Goal: Navigation & Orientation: Find specific page/section

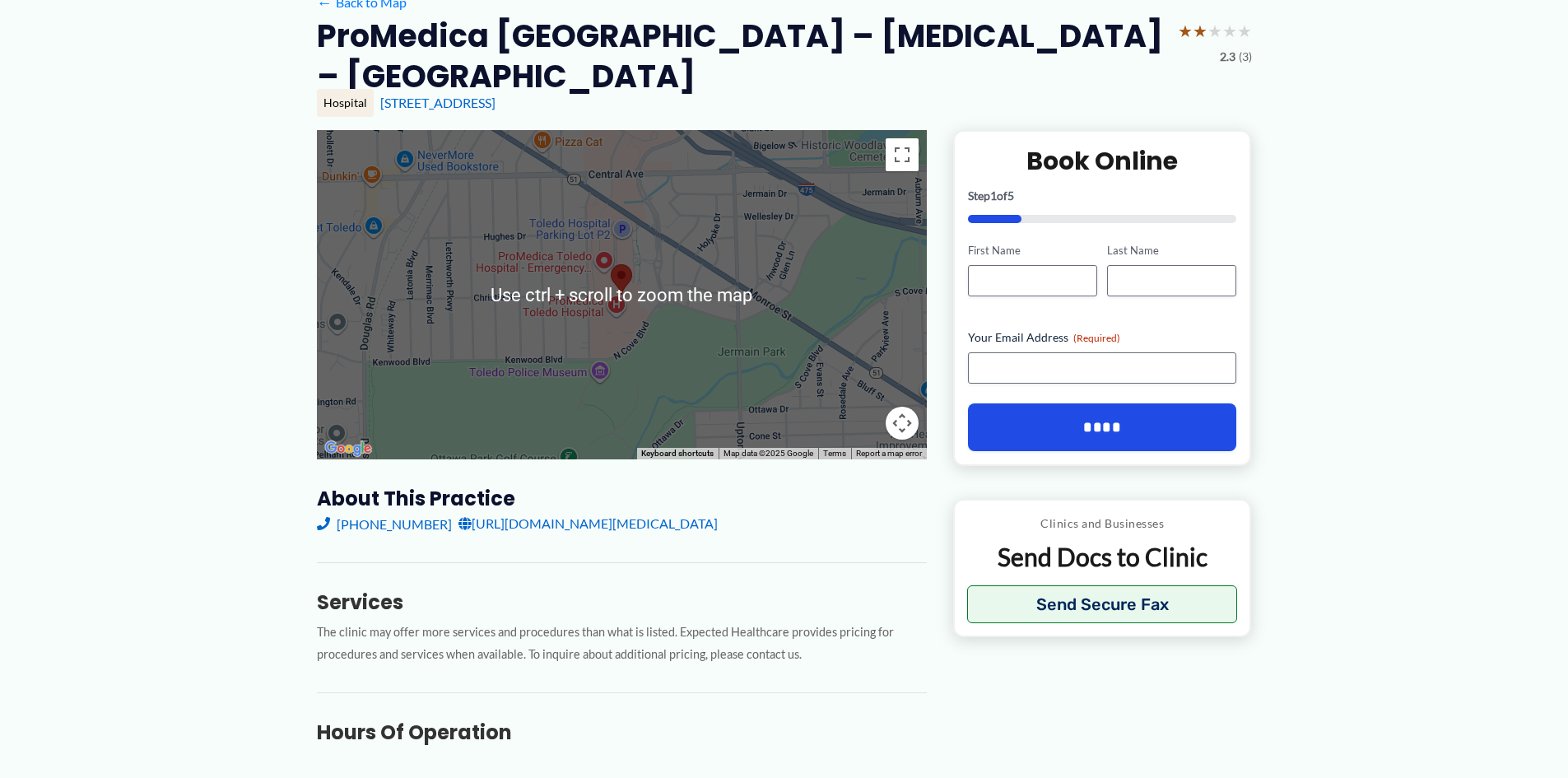
scroll to position [164, 0]
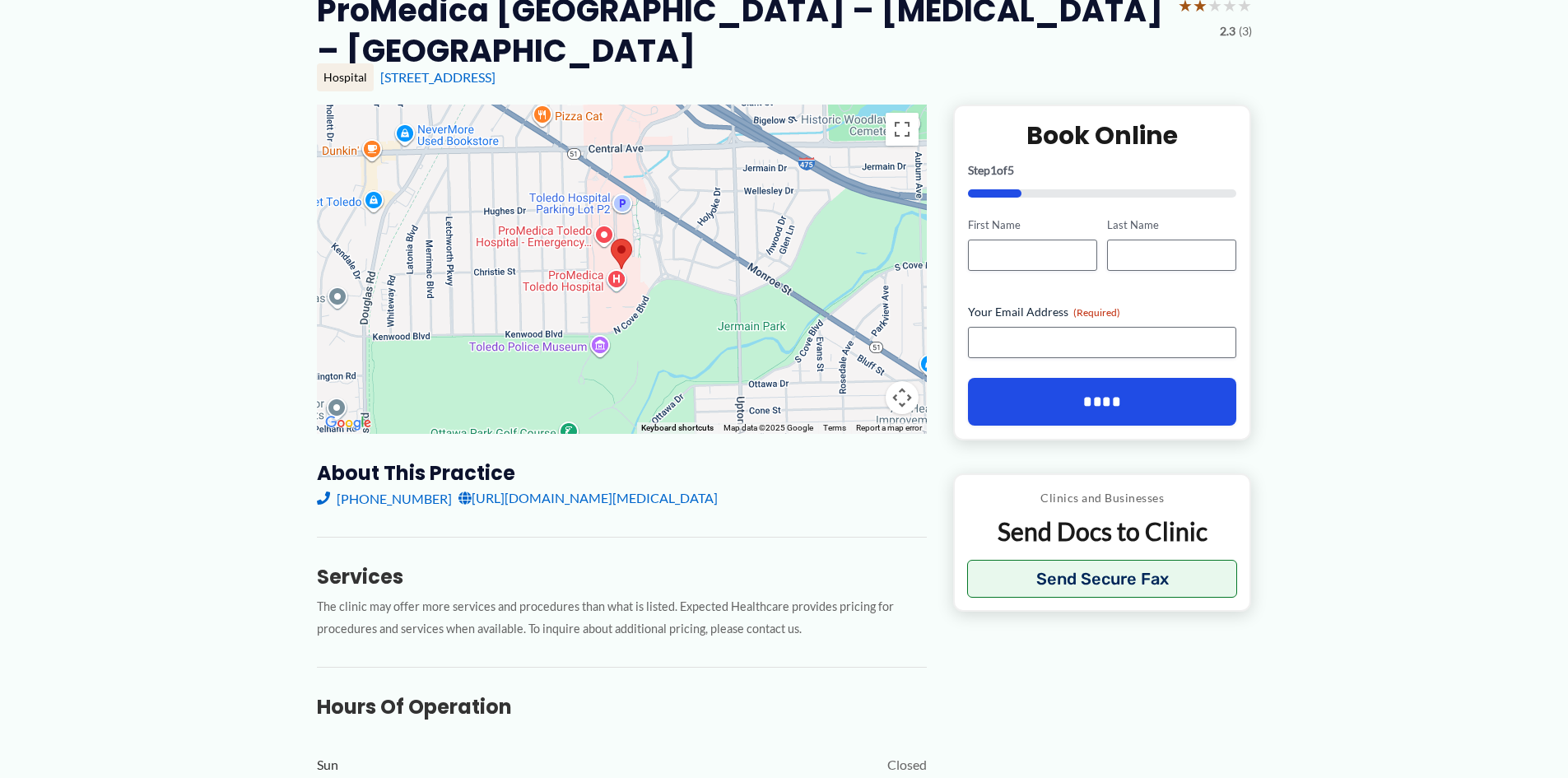
click at [567, 281] on div at bounding box center [621, 269] width 610 height 330
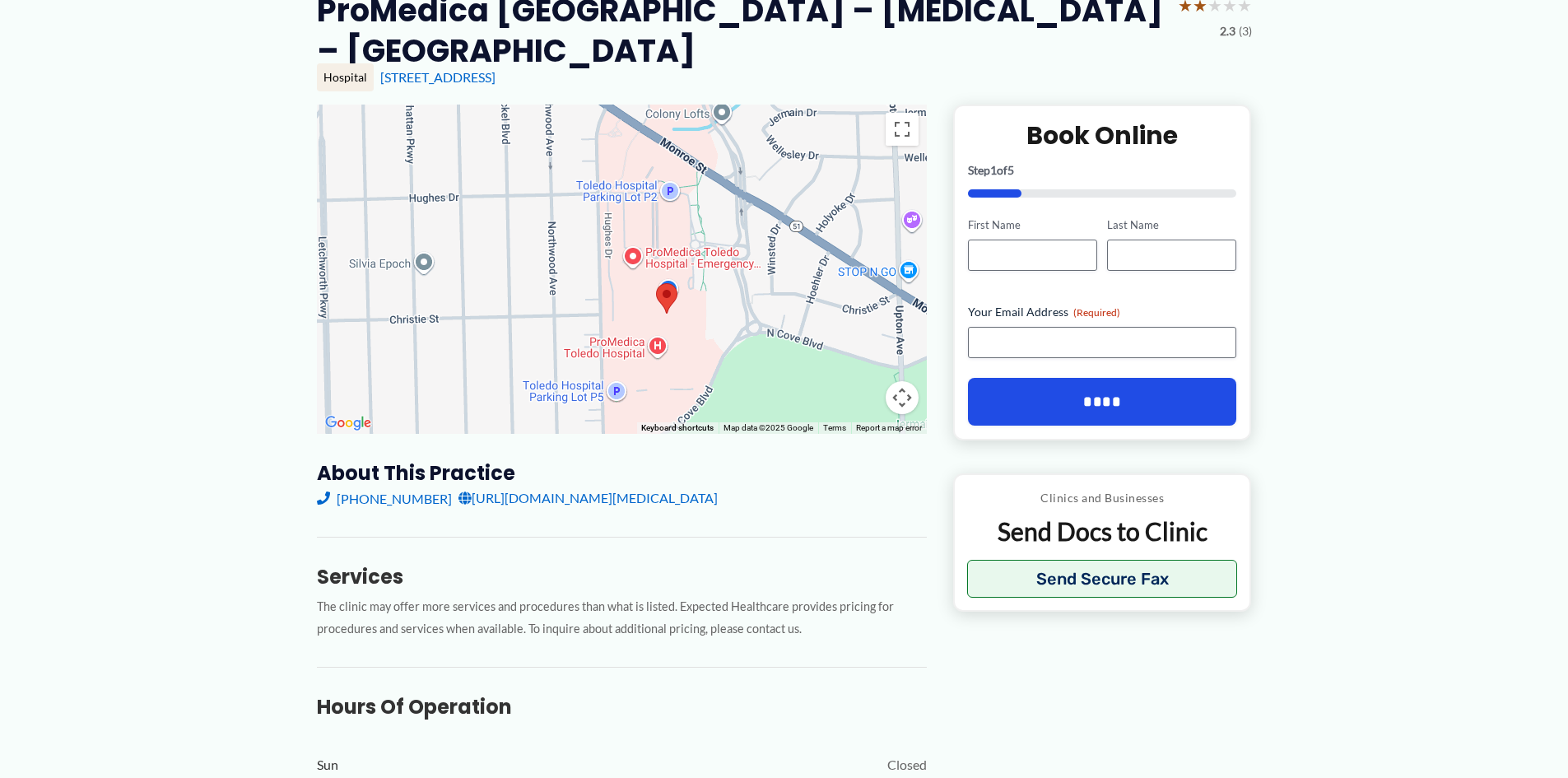
drag, startPoint x: 524, startPoint y: 193, endPoint x: 515, endPoint y: 252, distance: 59.7
click at [515, 252] on div at bounding box center [621, 269] width 610 height 330
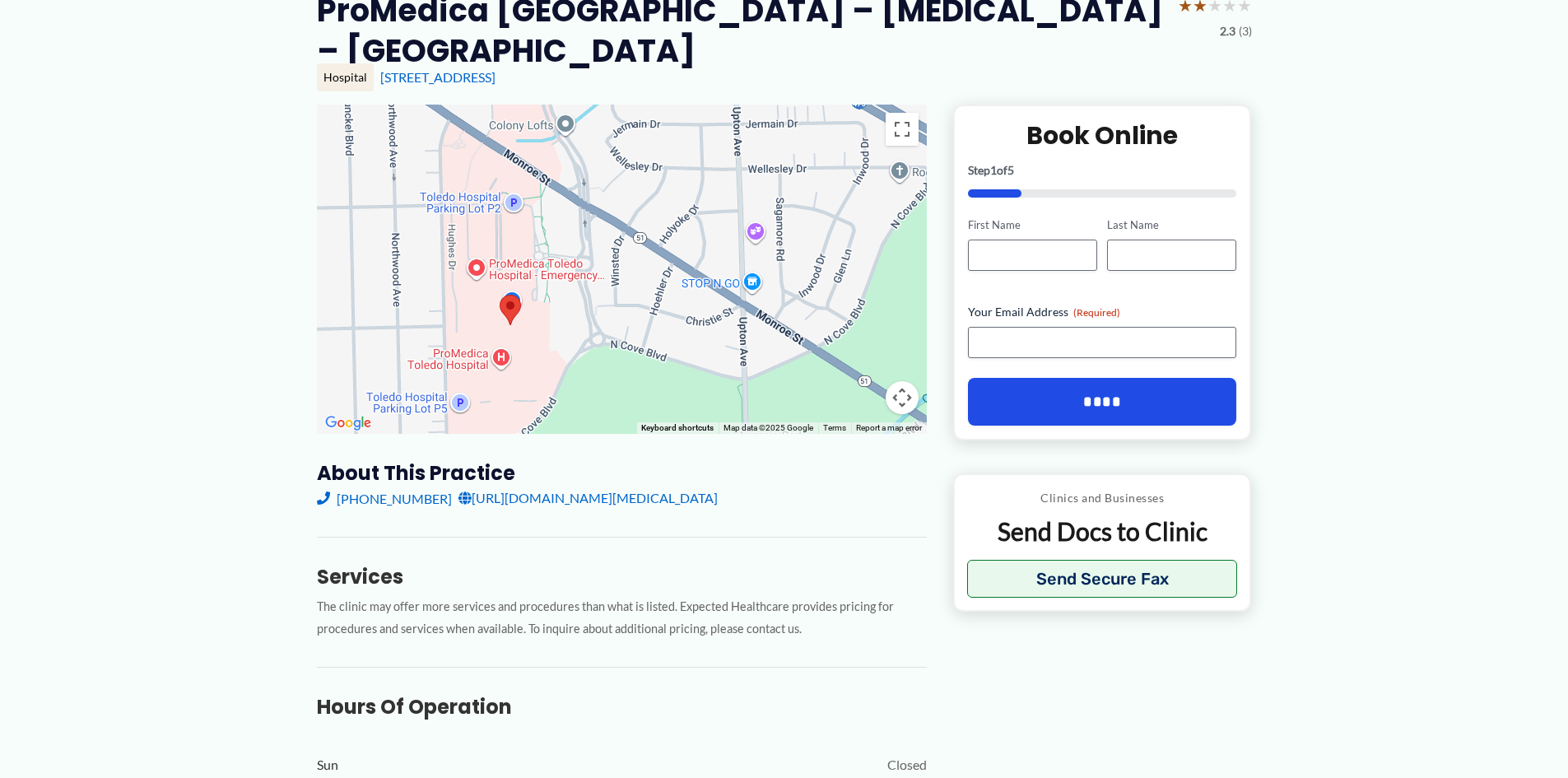
drag, startPoint x: 578, startPoint y: 258, endPoint x: 416, endPoint y: 270, distance: 162.4
click at [416, 270] on div at bounding box center [621, 269] width 610 height 330
click at [897, 390] on button "Map camera controls" at bounding box center [902, 398] width 33 height 33
click at [910, 403] on button "Map camera controls" at bounding box center [902, 398] width 33 height 33
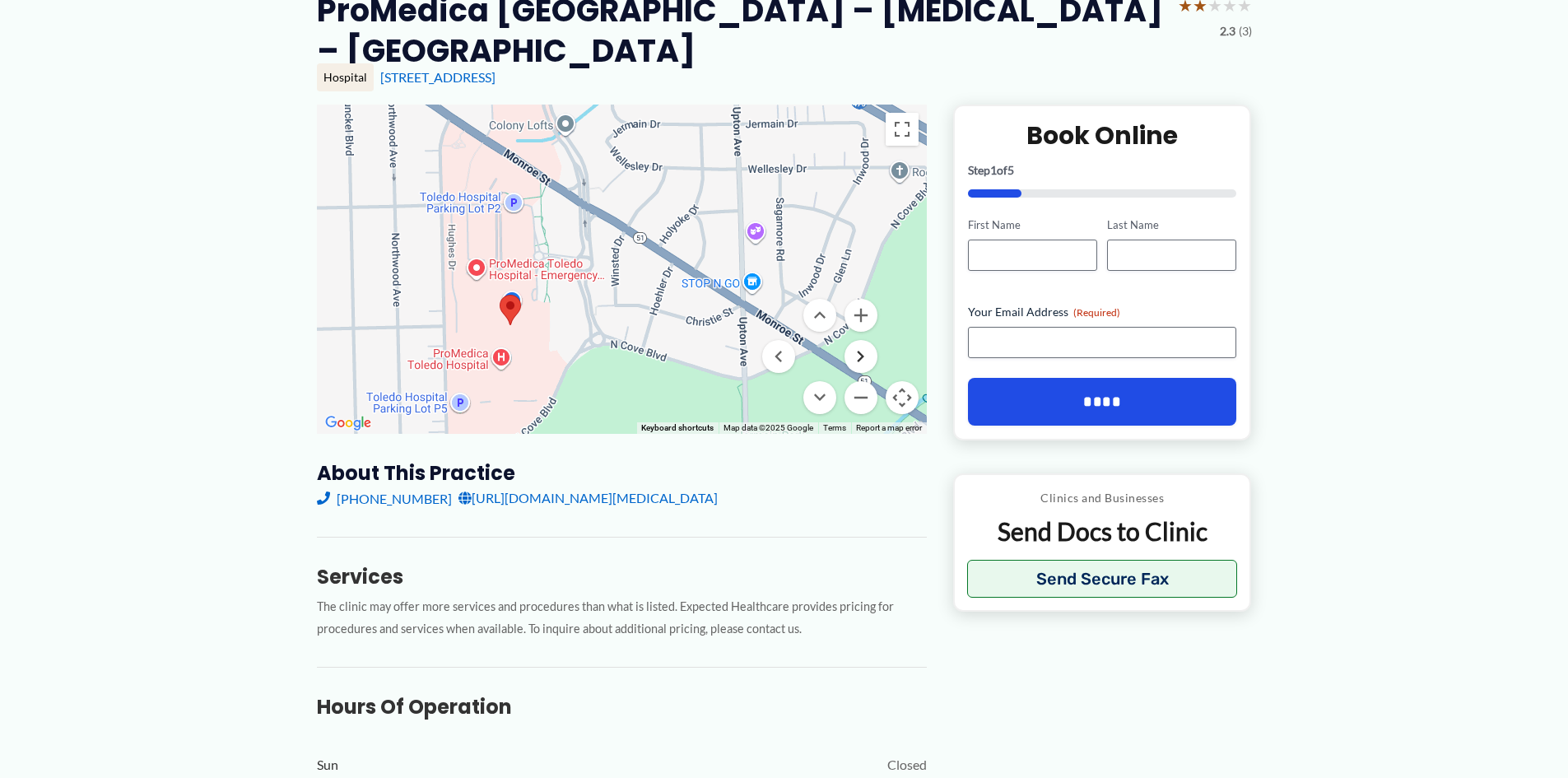
click at [862, 361] on button "Move right" at bounding box center [861, 356] width 33 height 33
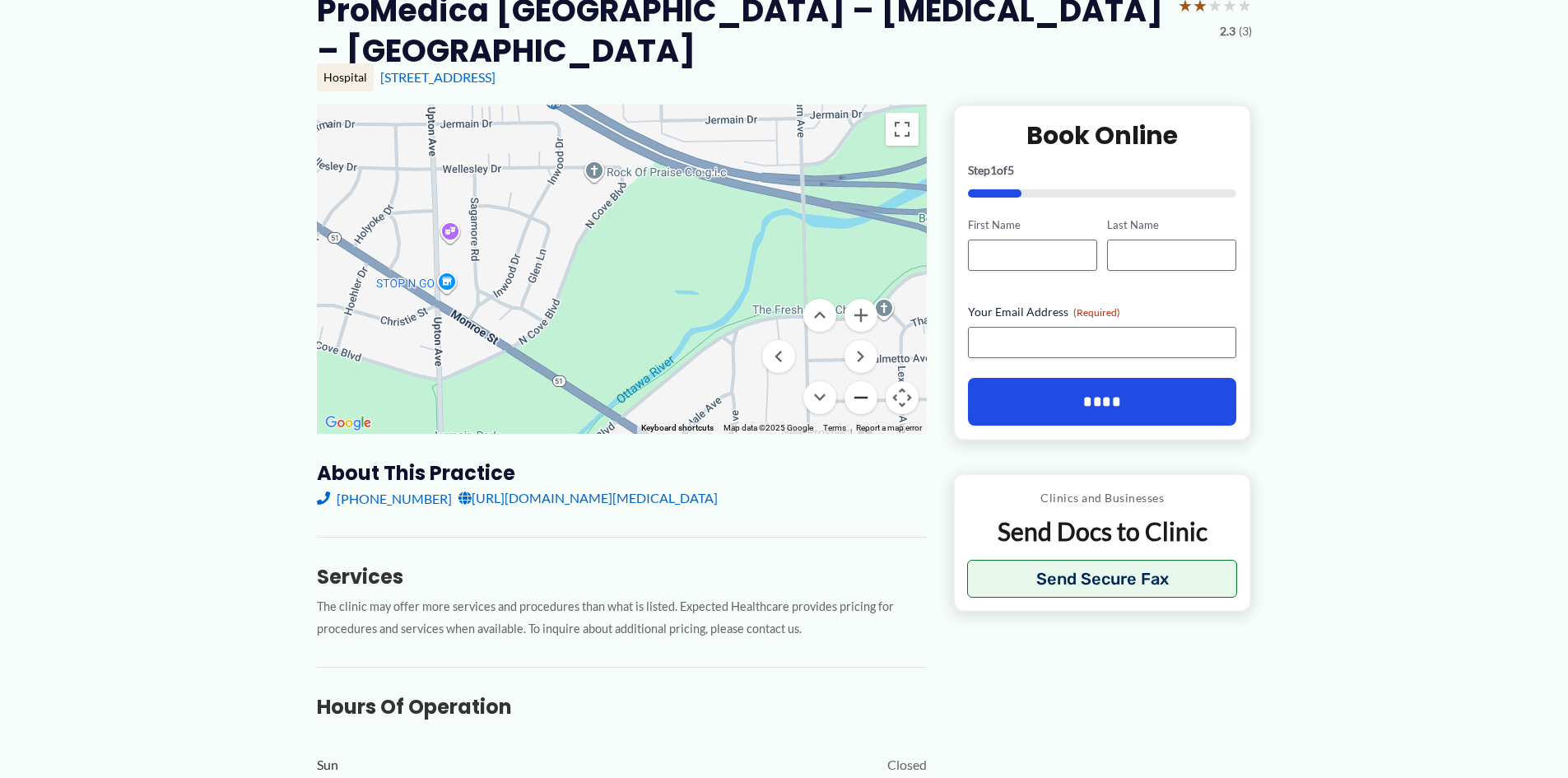
click at [852, 398] on button "Zoom out" at bounding box center [861, 398] width 33 height 33
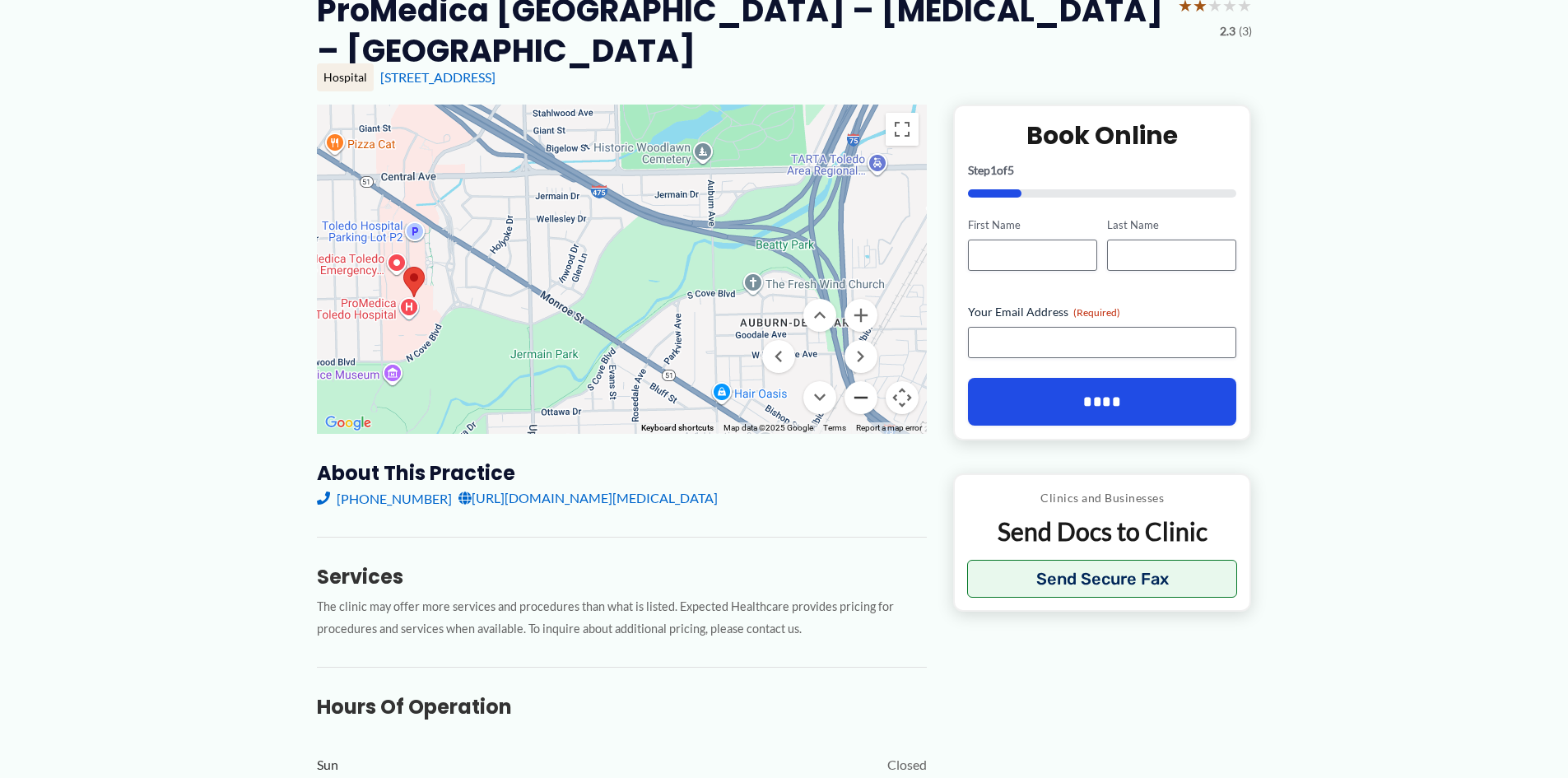
click at [852, 398] on button "Zoom out" at bounding box center [861, 398] width 33 height 33
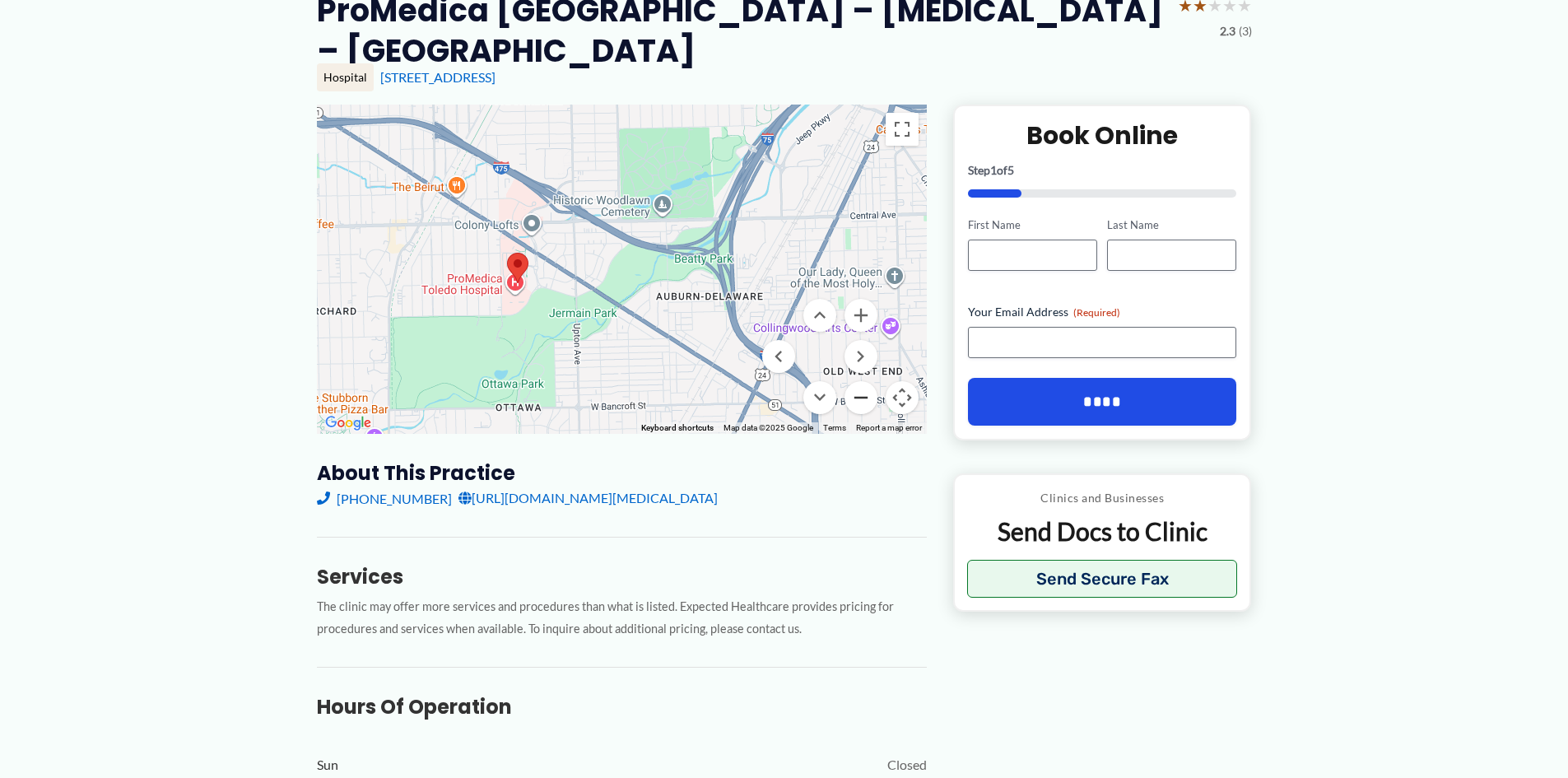
click at [852, 398] on button "Zoom out" at bounding box center [861, 398] width 33 height 33
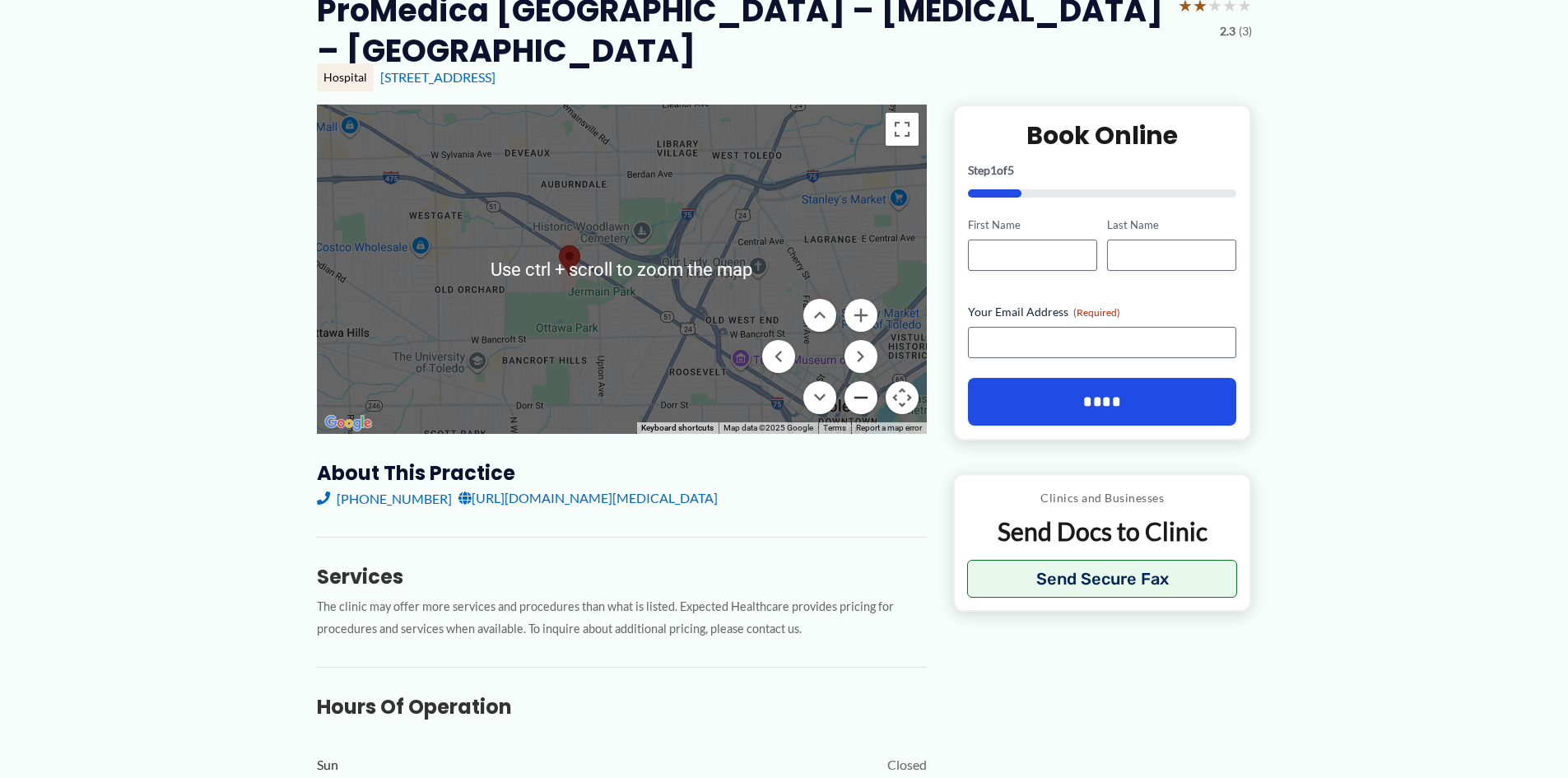
scroll to position [83, 0]
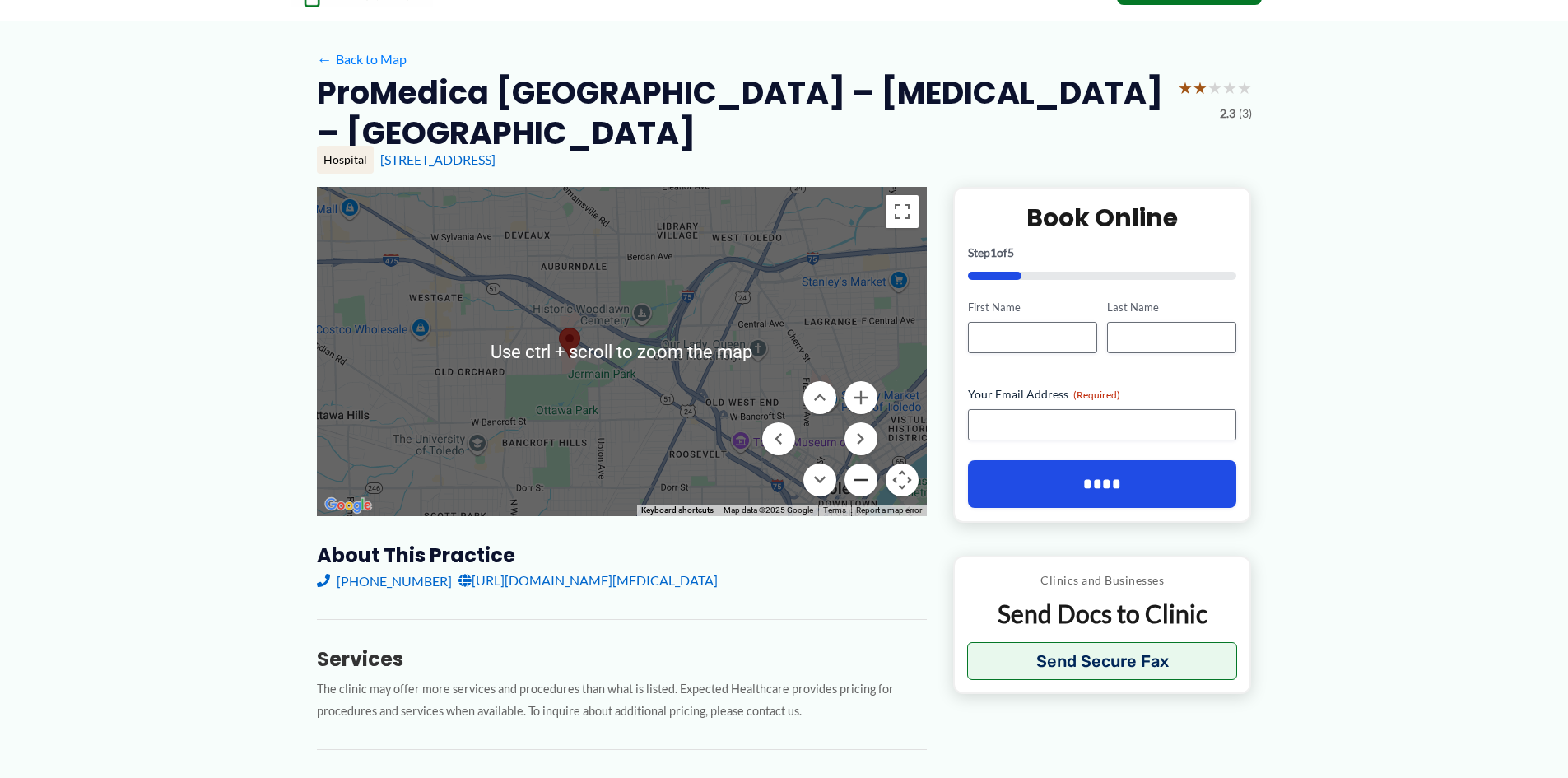
click at [858, 483] on button "Zoom out" at bounding box center [861, 480] width 33 height 33
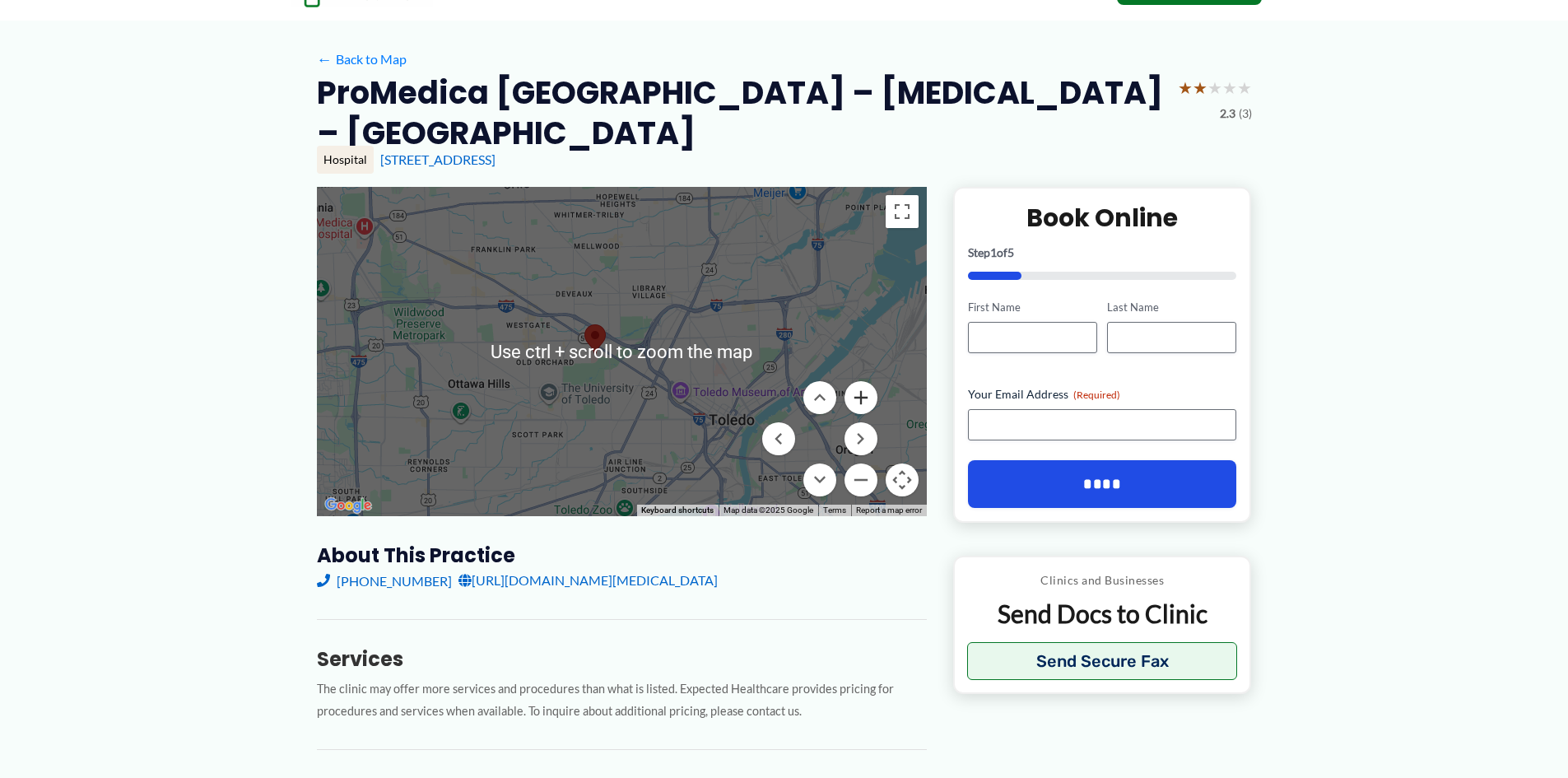
click at [868, 394] on button "Zoom in" at bounding box center [861, 398] width 33 height 33
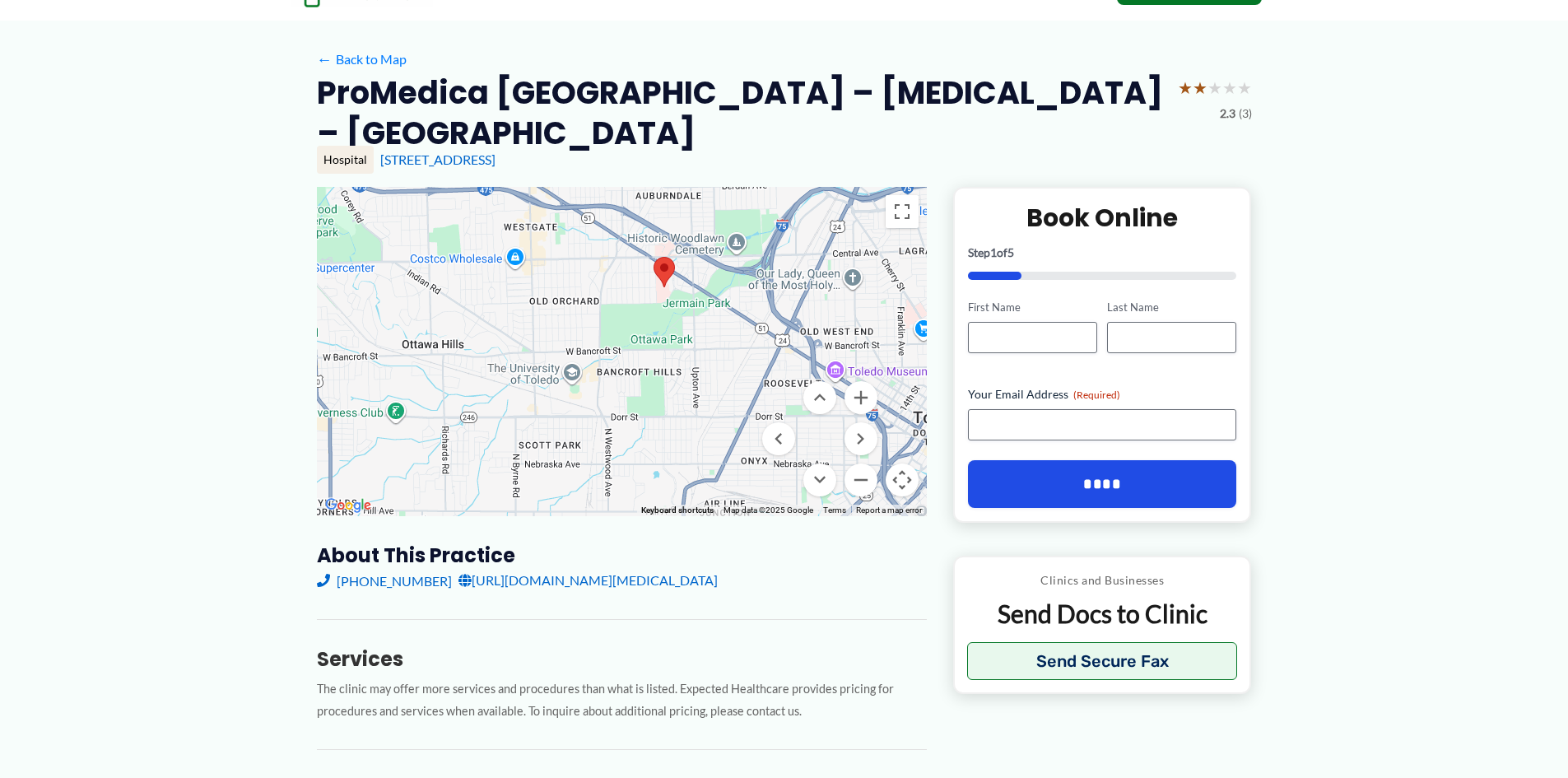
drag, startPoint x: 415, startPoint y: 381, endPoint x: 512, endPoint y: 311, distance: 119.6
click at [512, 311] on div at bounding box center [621, 351] width 610 height 330
click at [900, 212] on button "Toggle fullscreen view" at bounding box center [902, 212] width 33 height 33
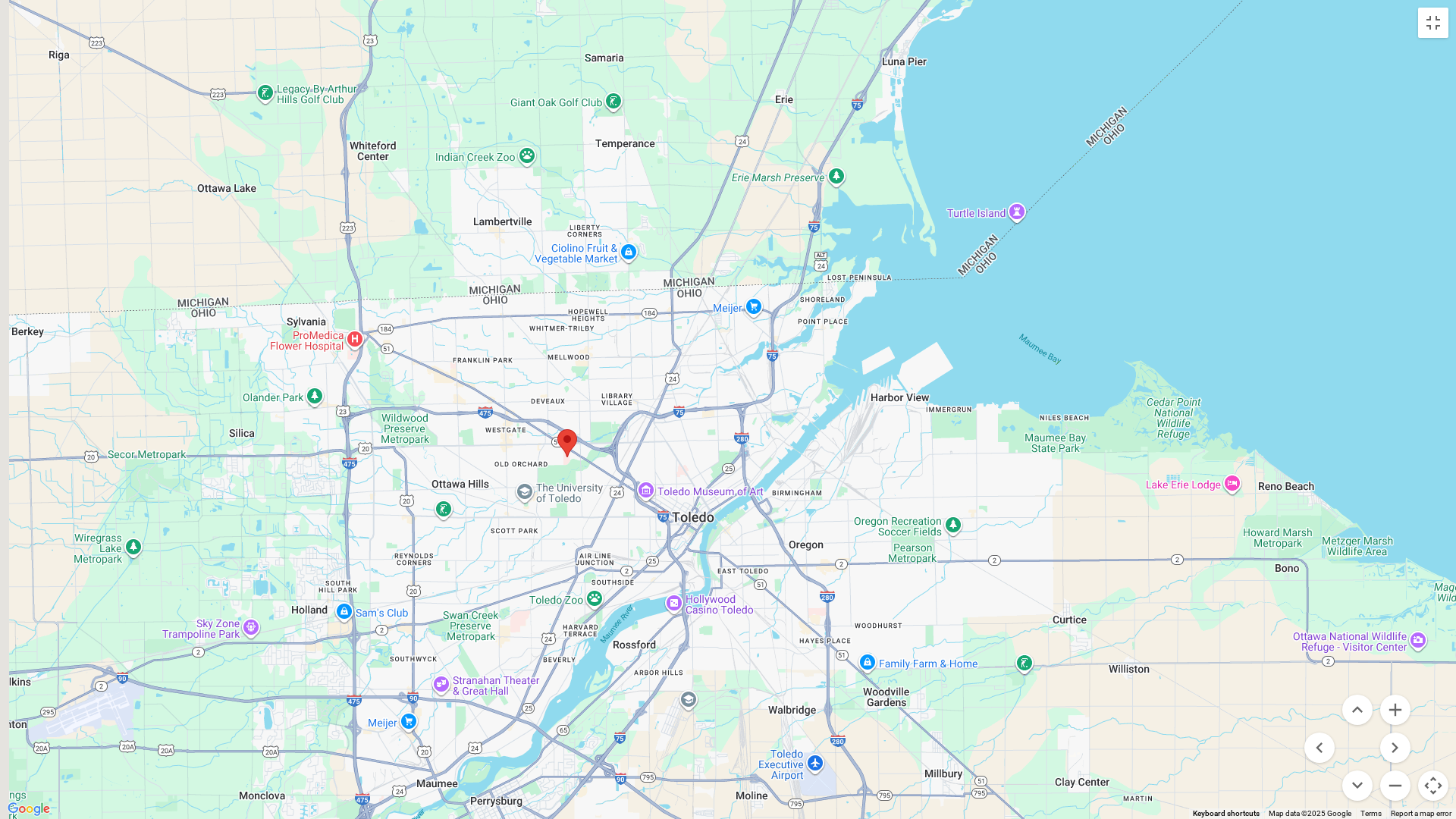
drag, startPoint x: 376, startPoint y: 730, endPoint x: 427, endPoint y: 666, distance: 81.8
click at [427, 666] on div at bounding box center [728, 409] width 1456 height 819
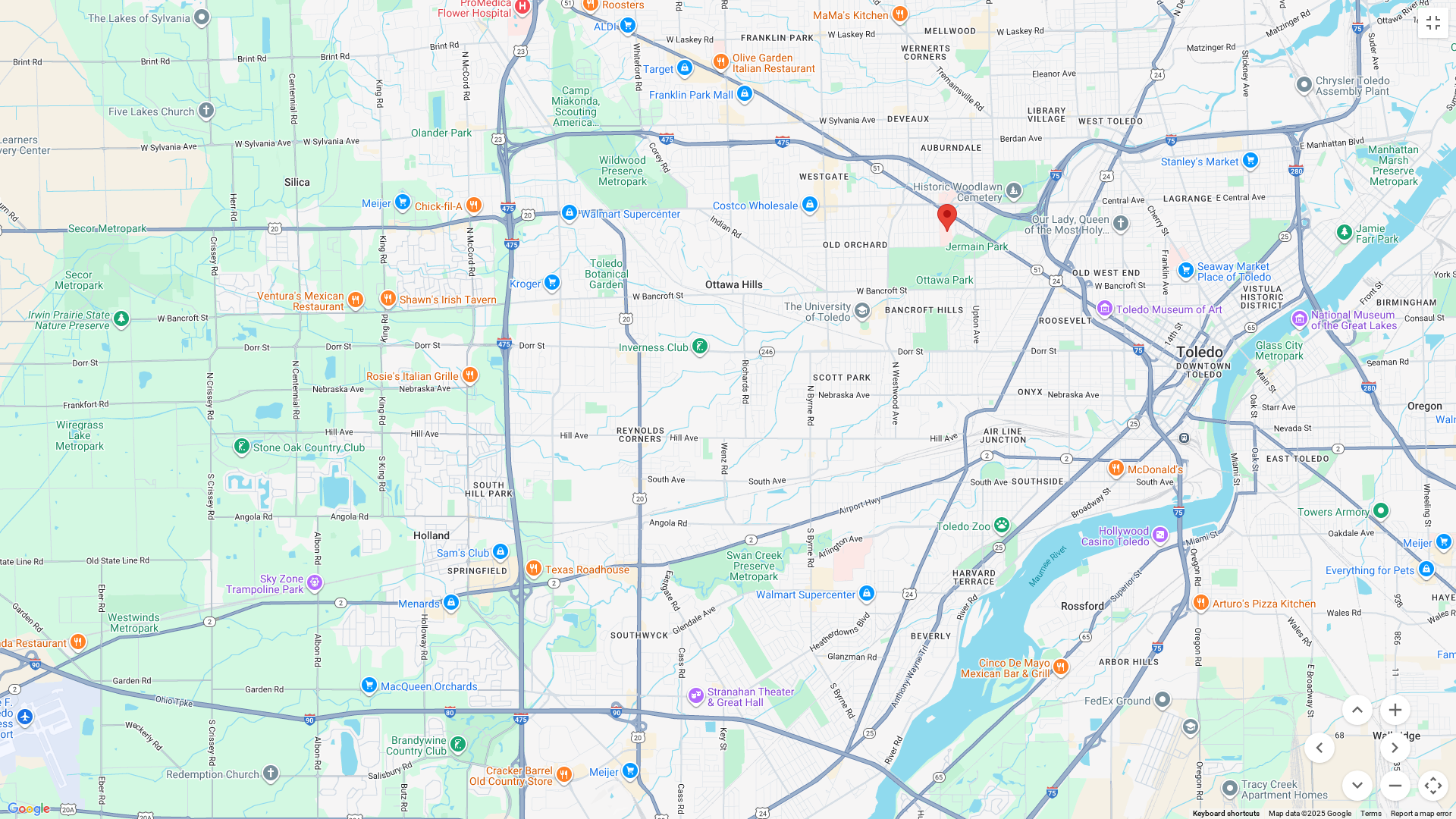
drag, startPoint x: 25, startPoint y: 664, endPoint x: 289, endPoint y: 618, distance: 268.0
click at [289, 618] on div at bounding box center [728, 409] width 1456 height 819
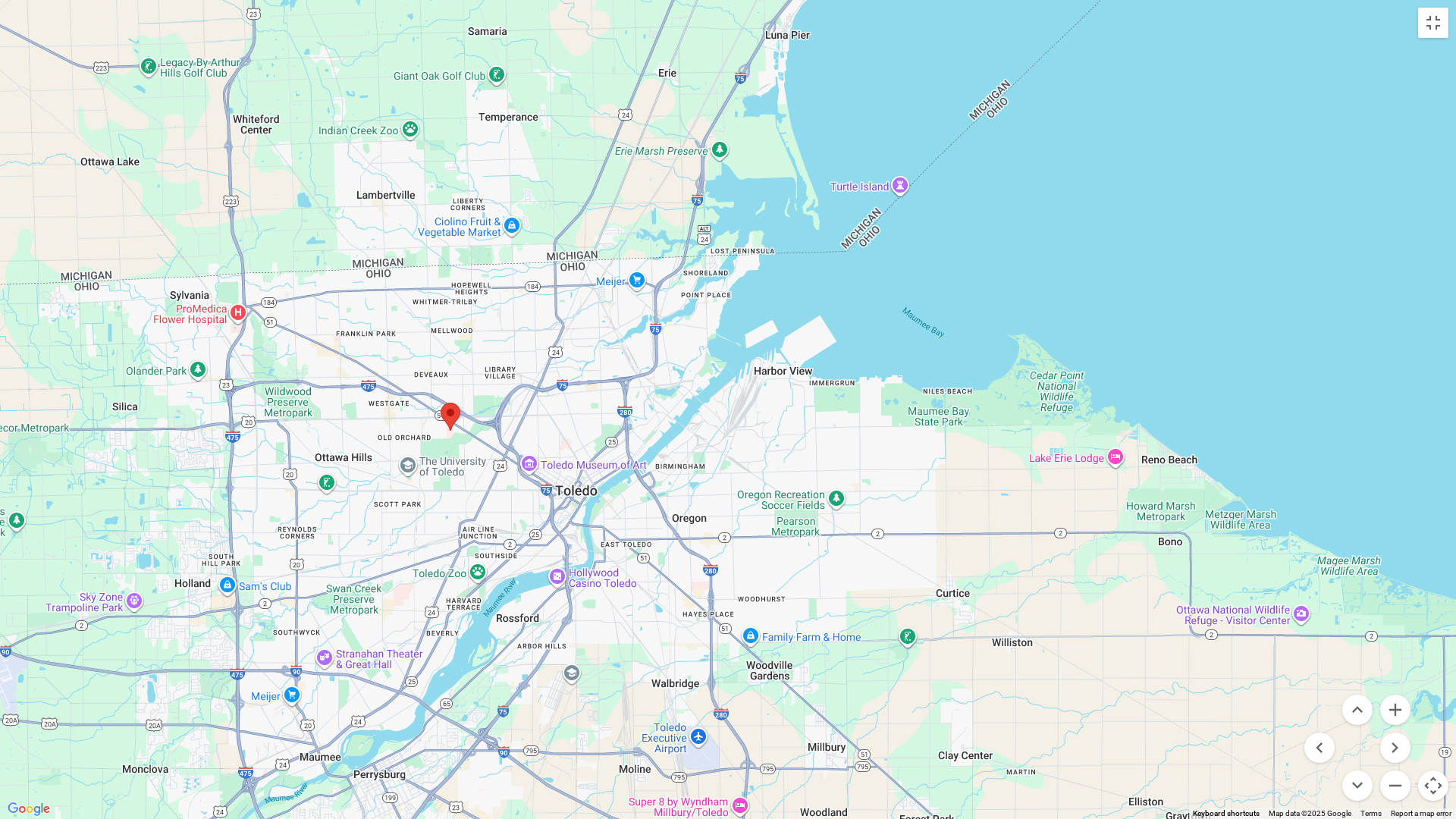
drag, startPoint x: 342, startPoint y: 664, endPoint x: 212, endPoint y: 641, distance: 132.0
click at [212, 641] on div at bounding box center [728, 409] width 1456 height 819
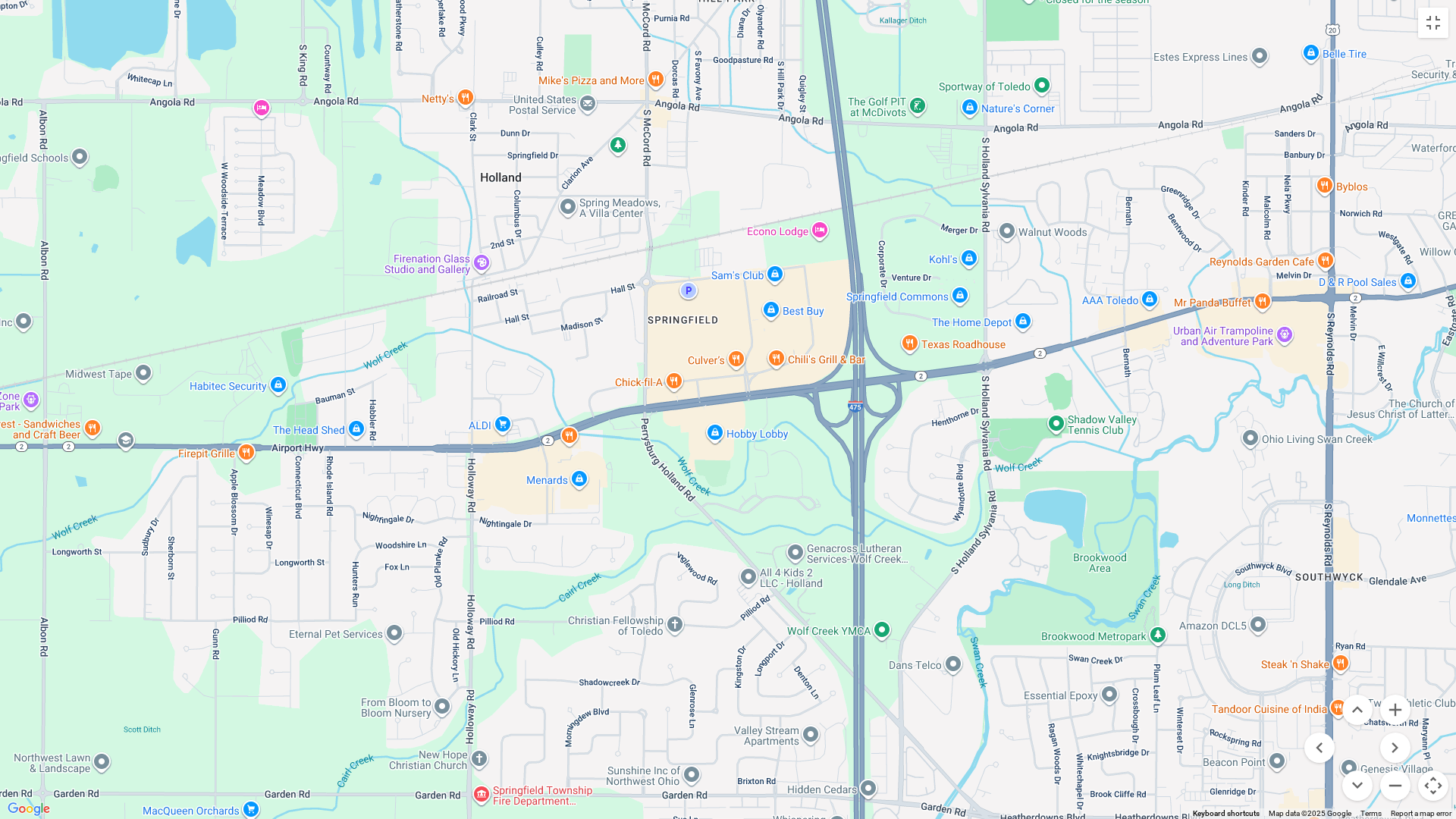
drag, startPoint x: 197, startPoint y: 574, endPoint x: 410, endPoint y: 506, distance: 223.6
click at [410, 506] on div at bounding box center [728, 409] width 1456 height 819
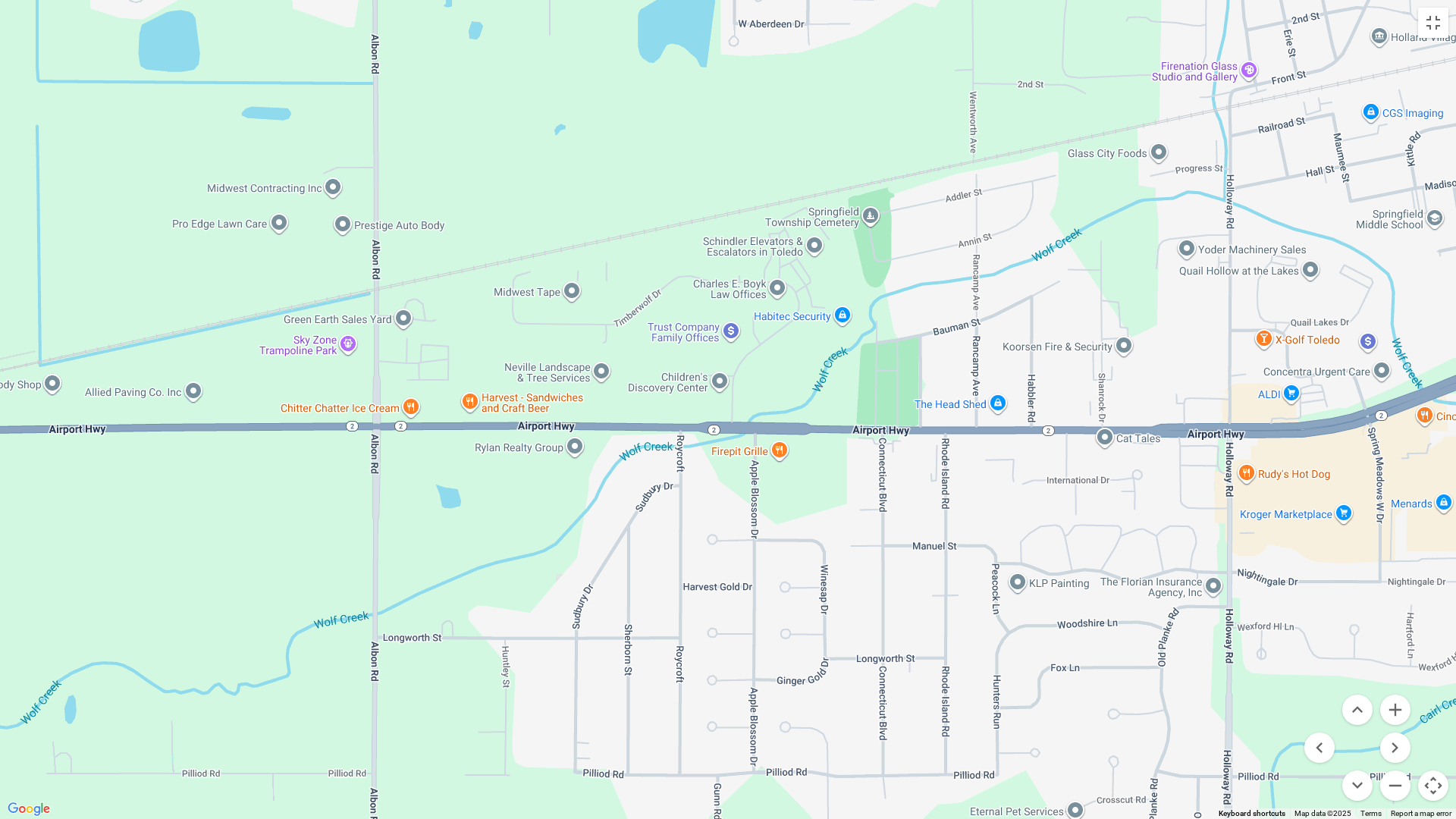
drag, startPoint x: 71, startPoint y: 594, endPoint x: 554, endPoint y: 705, distance: 495.6
click at [554, 705] on div at bounding box center [728, 409] width 1456 height 819
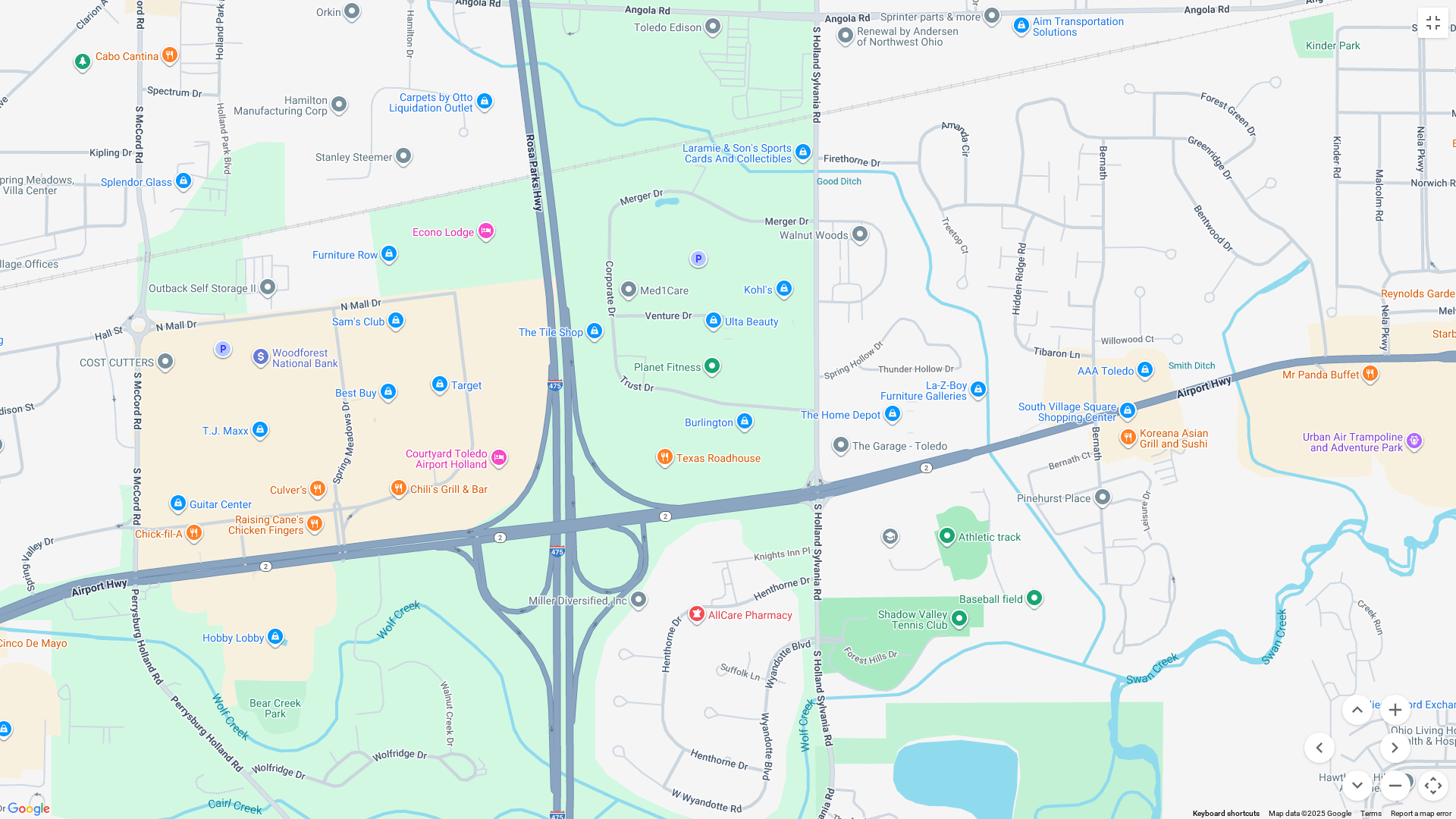
drag, startPoint x: 567, startPoint y: 664, endPoint x: 536, endPoint y: 412, distance: 253.9
click at [536, 412] on div at bounding box center [728, 409] width 1456 height 819
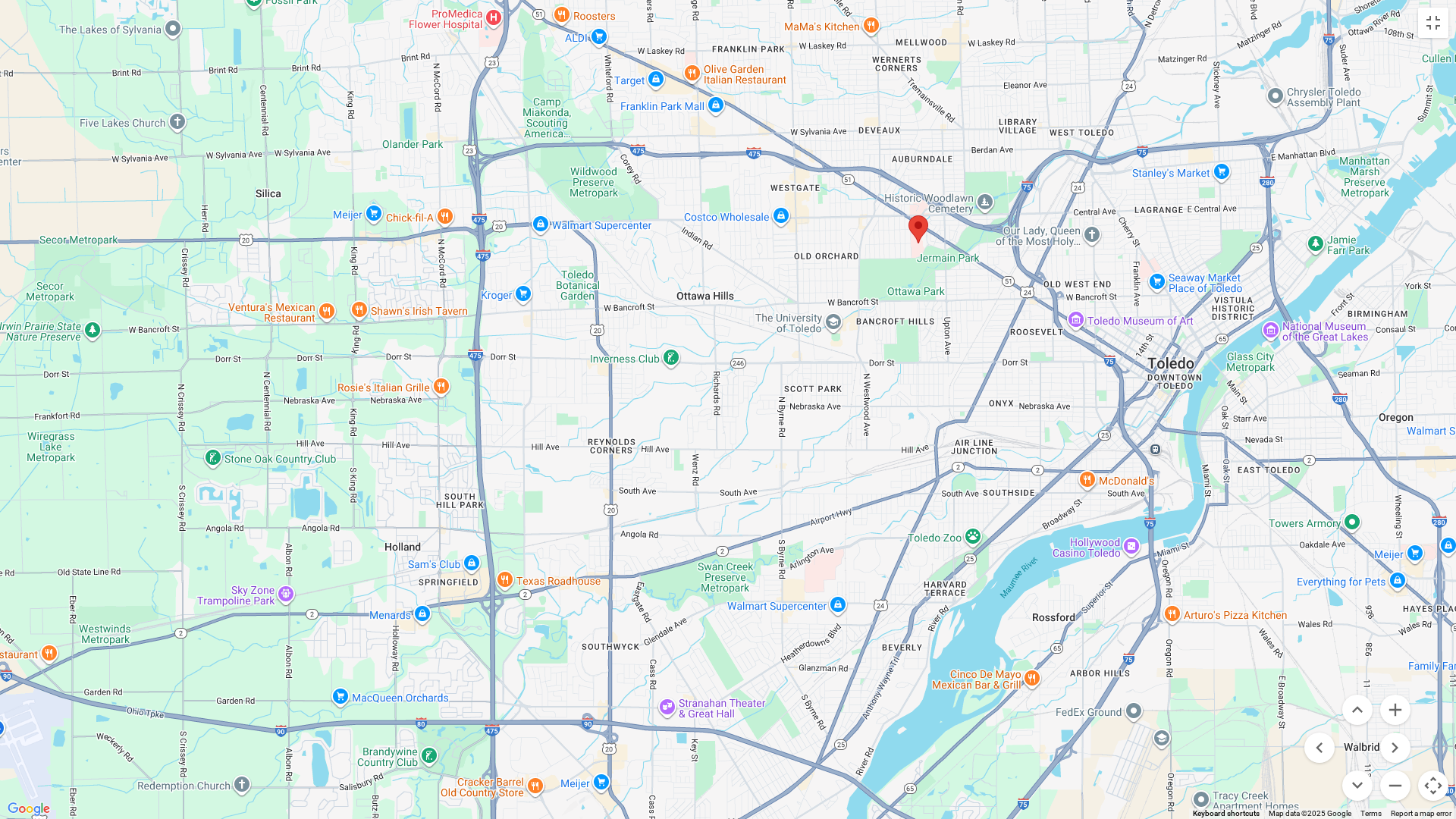
drag, startPoint x: 1198, startPoint y: 113, endPoint x: 1060, endPoint y: 256, distance: 198.7
click at [1060, 256] on div at bounding box center [728, 409] width 1456 height 819
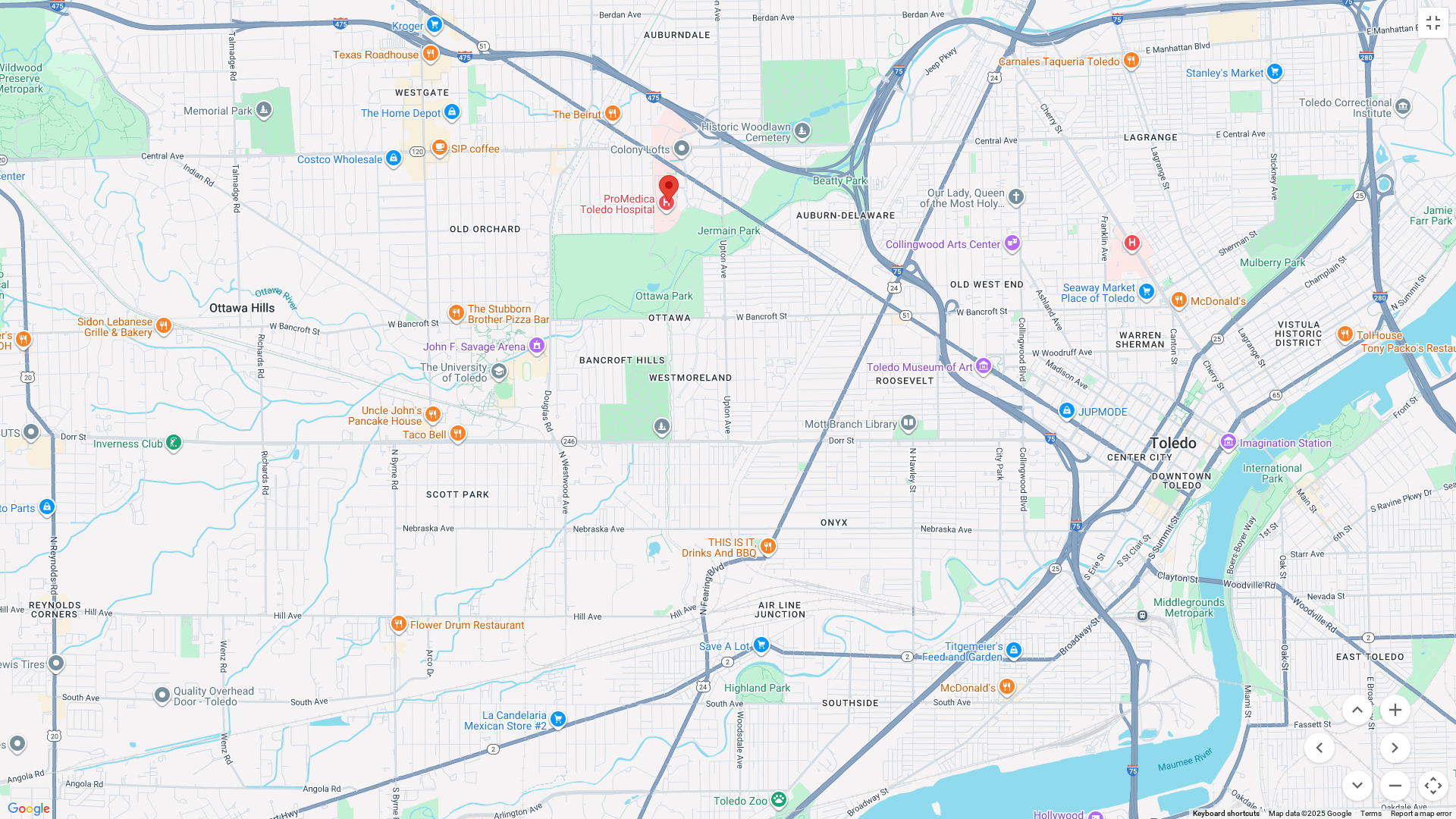
drag, startPoint x: 684, startPoint y: 235, endPoint x: 699, endPoint y: 343, distance: 109.0
click at [699, 343] on div at bounding box center [728, 409] width 1456 height 819
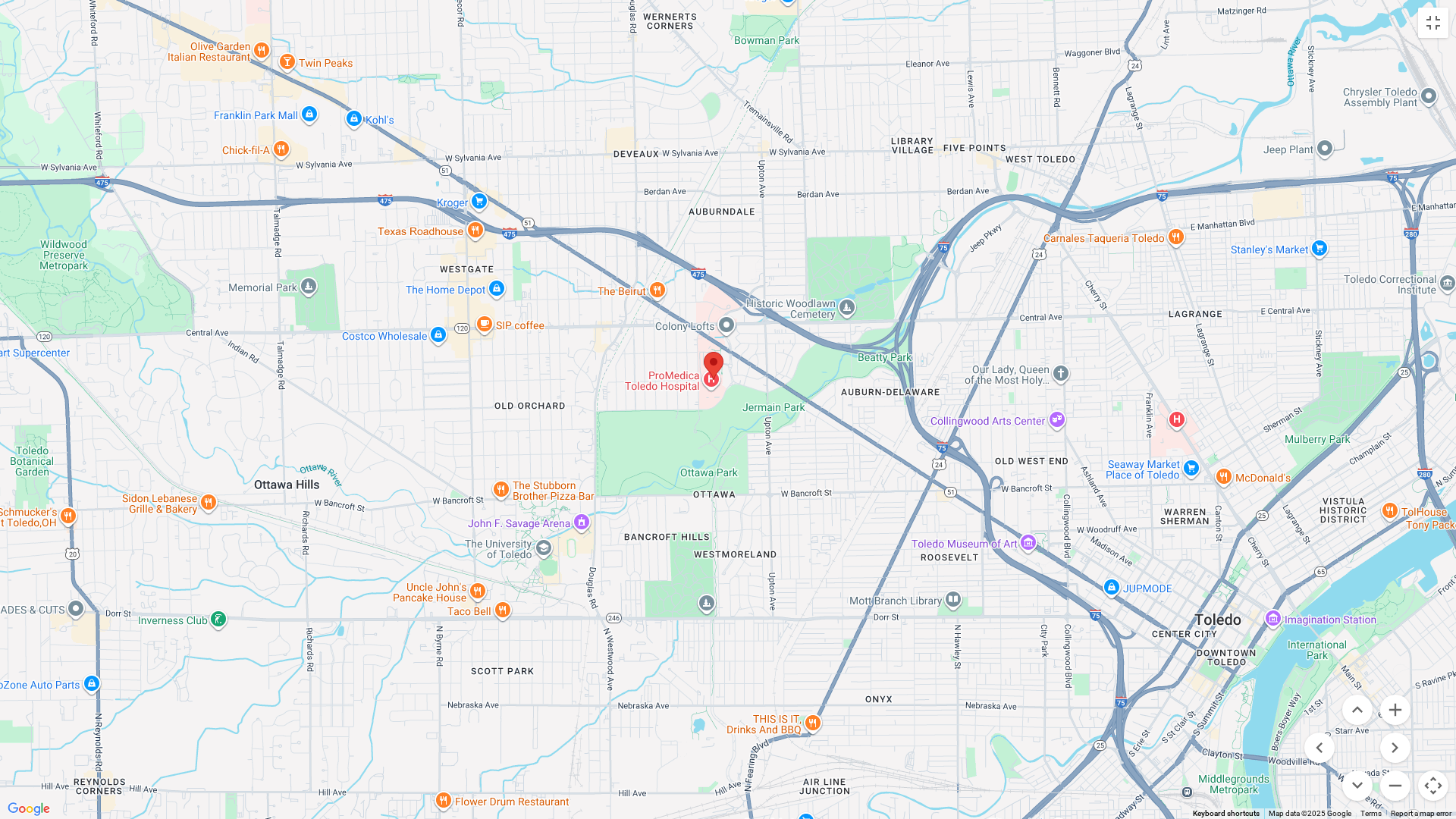
drag, startPoint x: 503, startPoint y: 232, endPoint x: 548, endPoint y: 412, distance: 185.5
click at [548, 412] on div at bounding box center [728, 409] width 1456 height 819
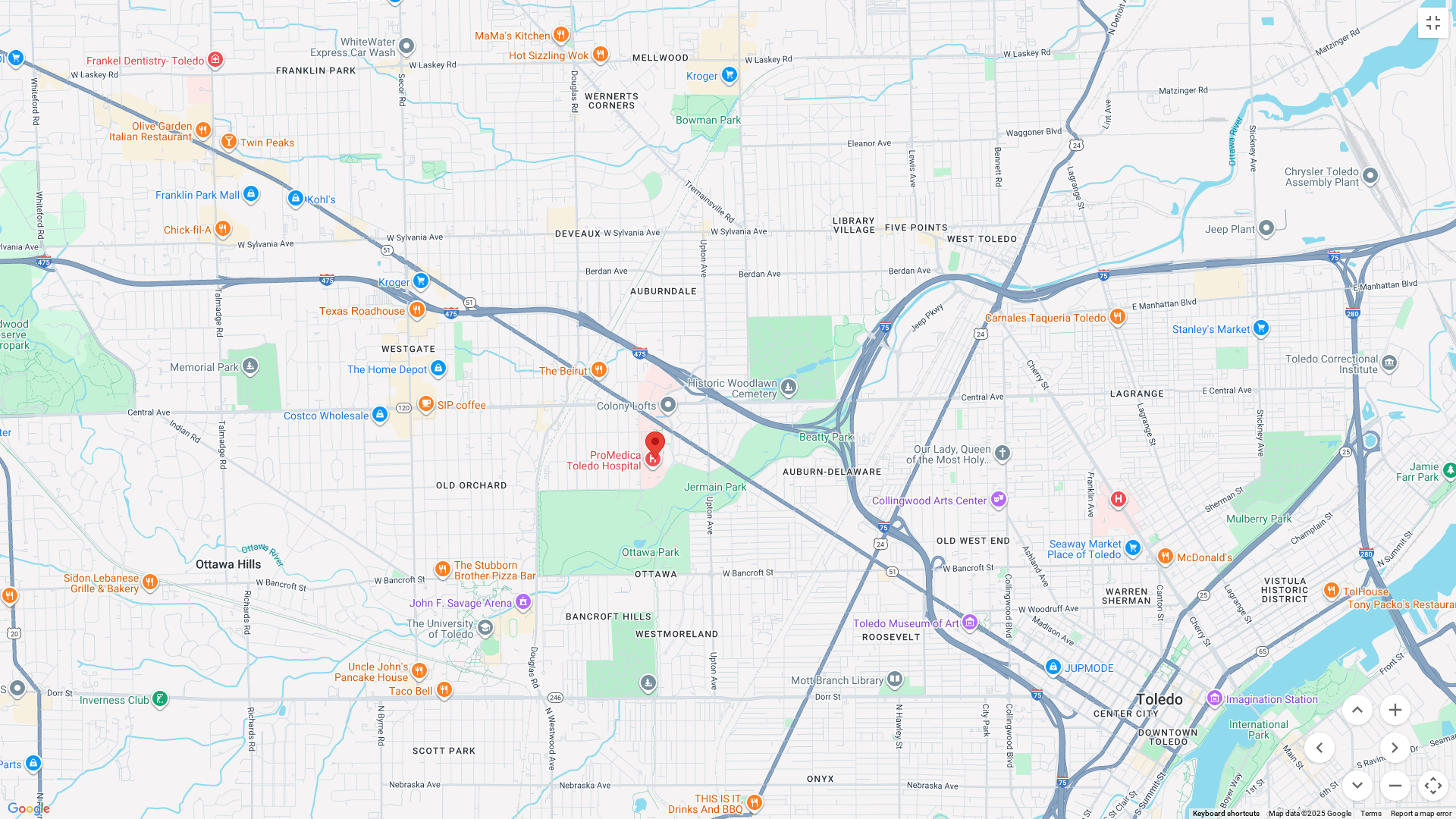
drag, startPoint x: 535, startPoint y: 323, endPoint x: 461, endPoint y: 454, distance: 150.5
click at [461, 454] on div at bounding box center [728, 409] width 1456 height 819
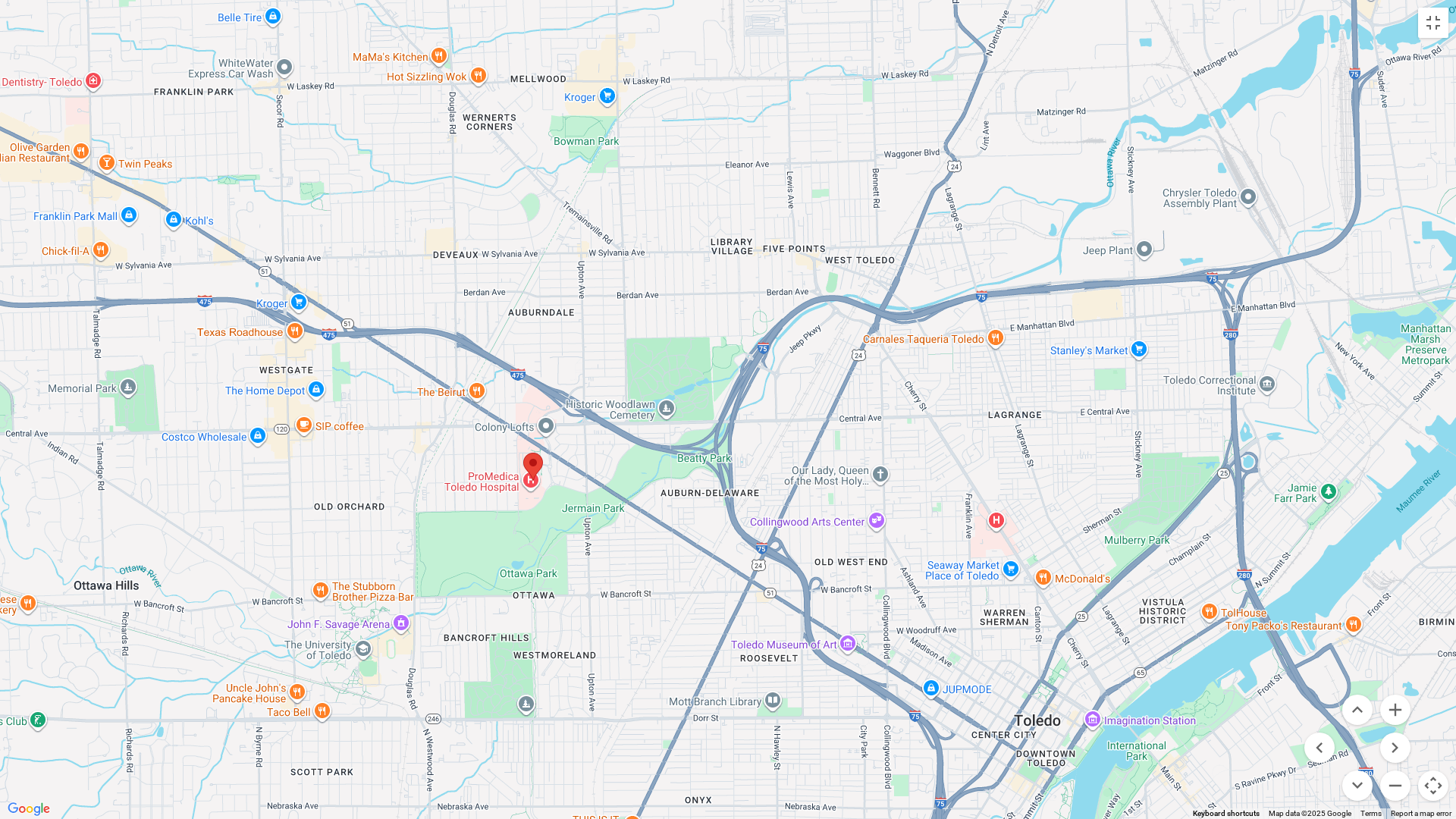
drag, startPoint x: 508, startPoint y: 407, endPoint x: 384, endPoint y: 428, distance: 125.8
click at [384, 428] on div at bounding box center [728, 409] width 1456 height 819
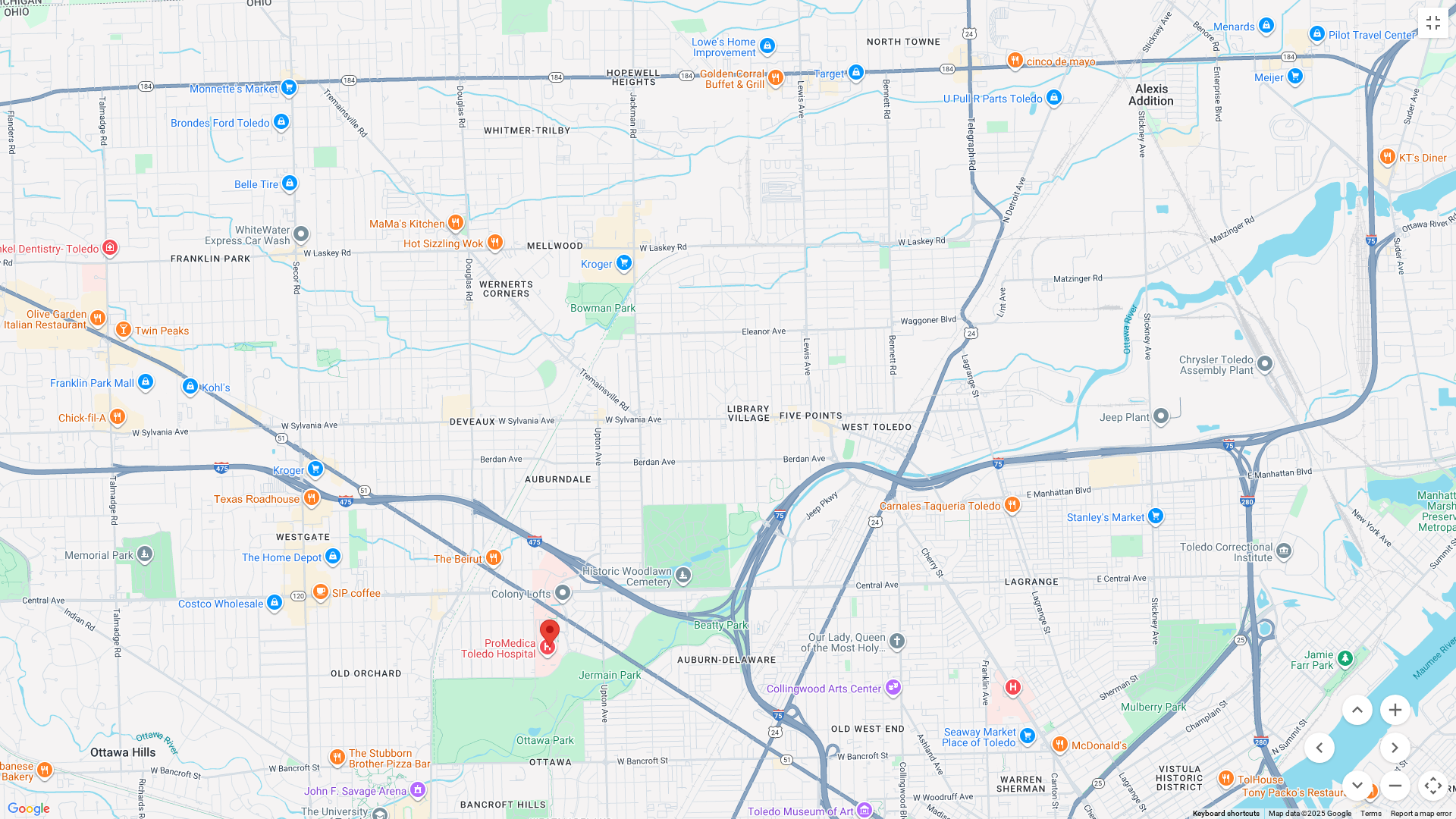
drag, startPoint x: 846, startPoint y: 124, endPoint x: 863, endPoint y: 290, distance: 166.9
click at [863, 290] on div at bounding box center [728, 409] width 1456 height 819
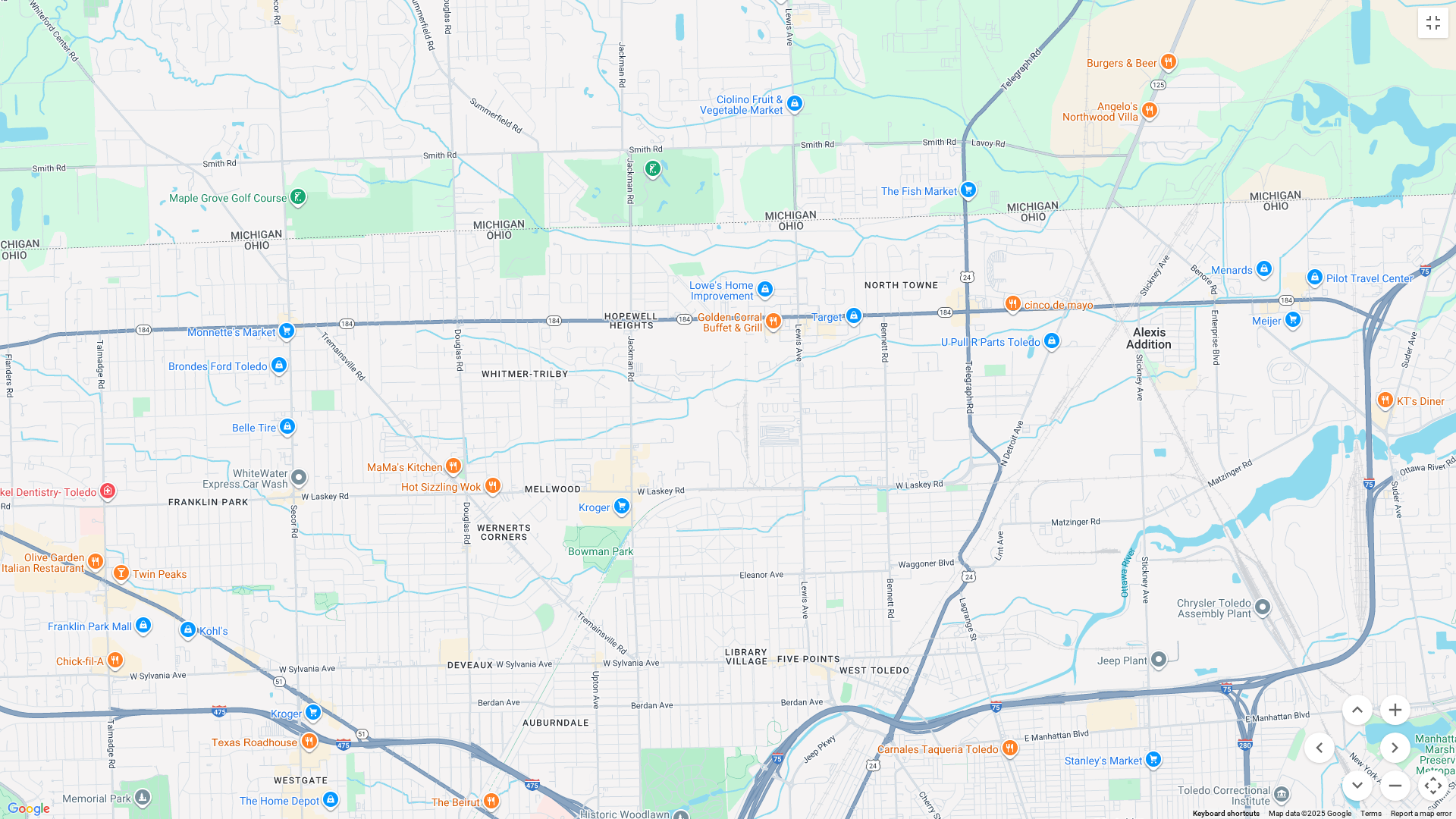
drag, startPoint x: 551, startPoint y: 155, endPoint x: 549, endPoint y: 400, distance: 245.0
click at [549, 400] on div at bounding box center [728, 409] width 1456 height 819
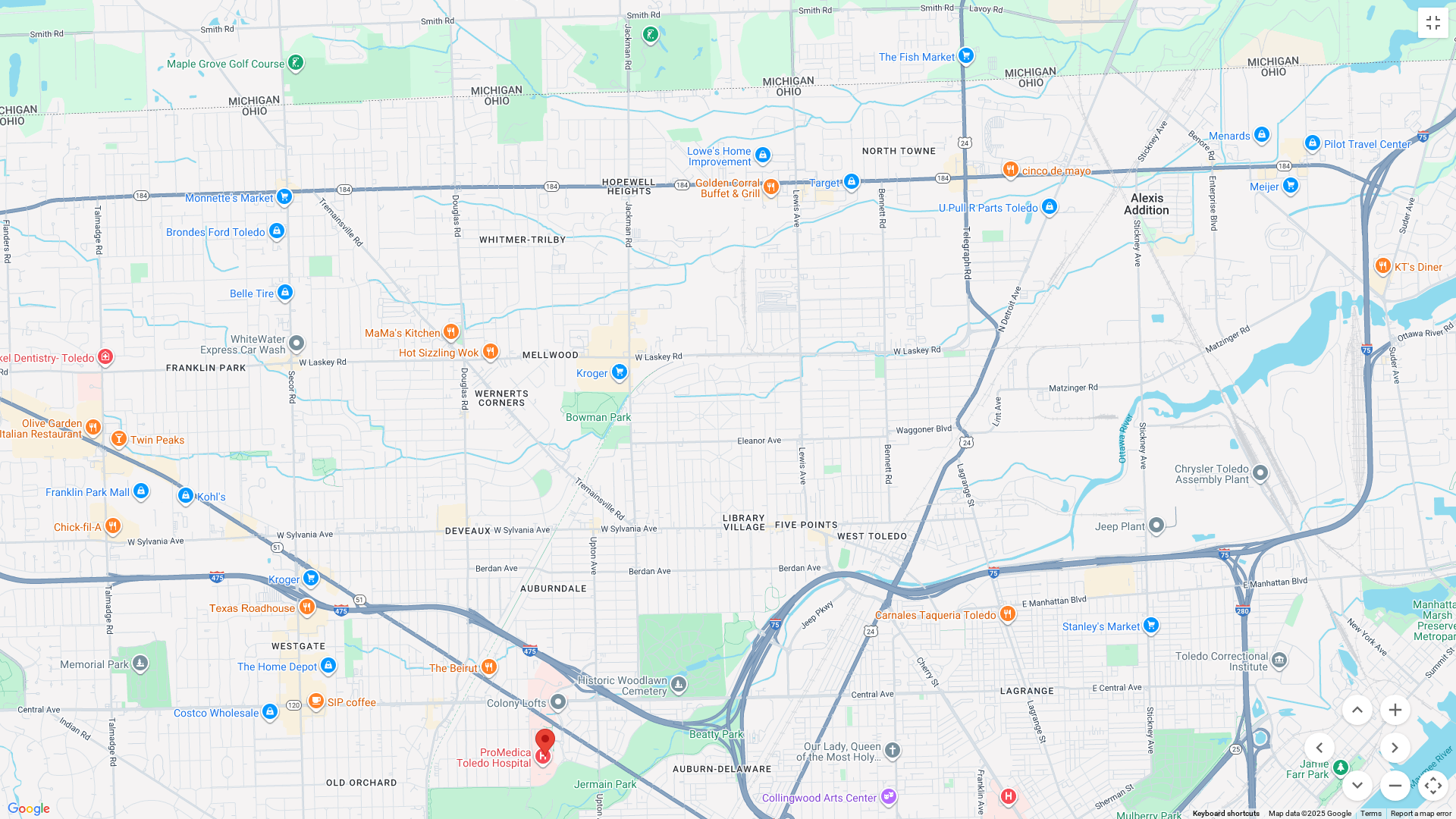
drag, startPoint x: 724, startPoint y: 423, endPoint x: 722, endPoint y: 288, distance: 135.0
click at [722, 288] on div at bounding box center [728, 409] width 1456 height 819
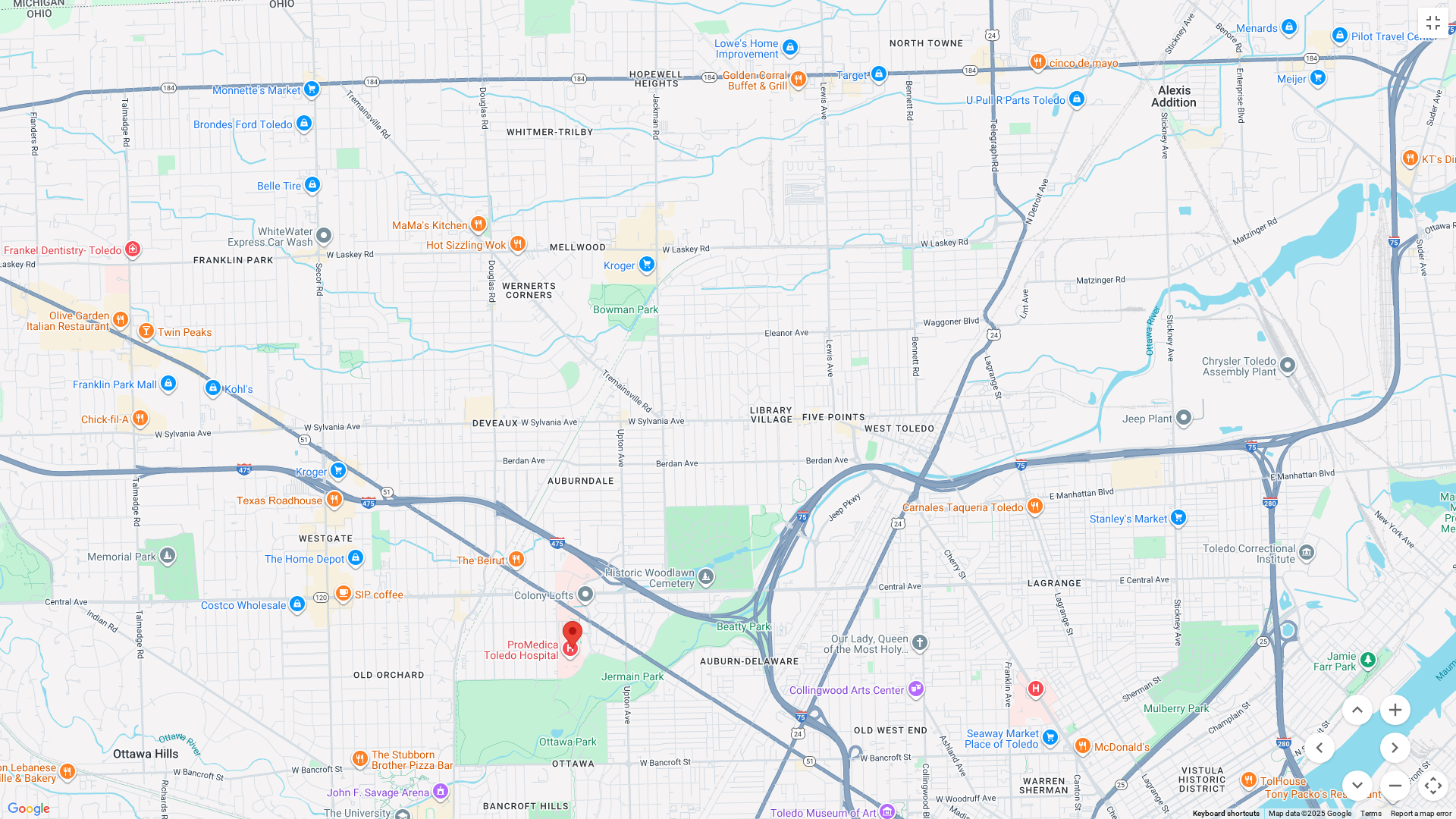
drag, startPoint x: 370, startPoint y: 555, endPoint x: 401, endPoint y: 442, distance: 117.2
click at [401, 442] on div at bounding box center [728, 409] width 1456 height 819
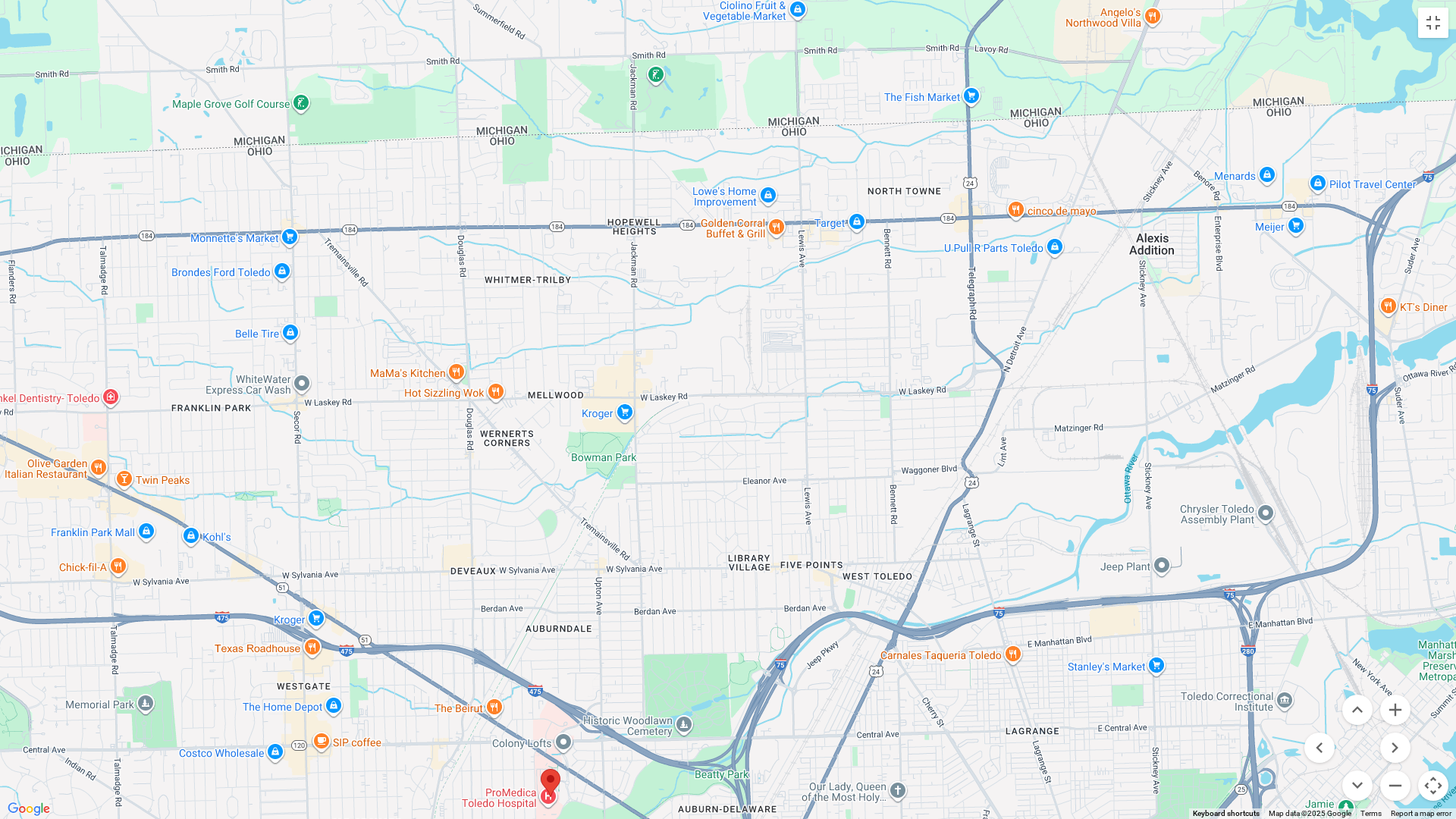
drag, startPoint x: 353, startPoint y: 266, endPoint x: 331, endPoint y: 415, distance: 150.6
click at [331, 415] on div at bounding box center [728, 409] width 1456 height 819
